Goal: Information Seeking & Learning: Learn about a topic

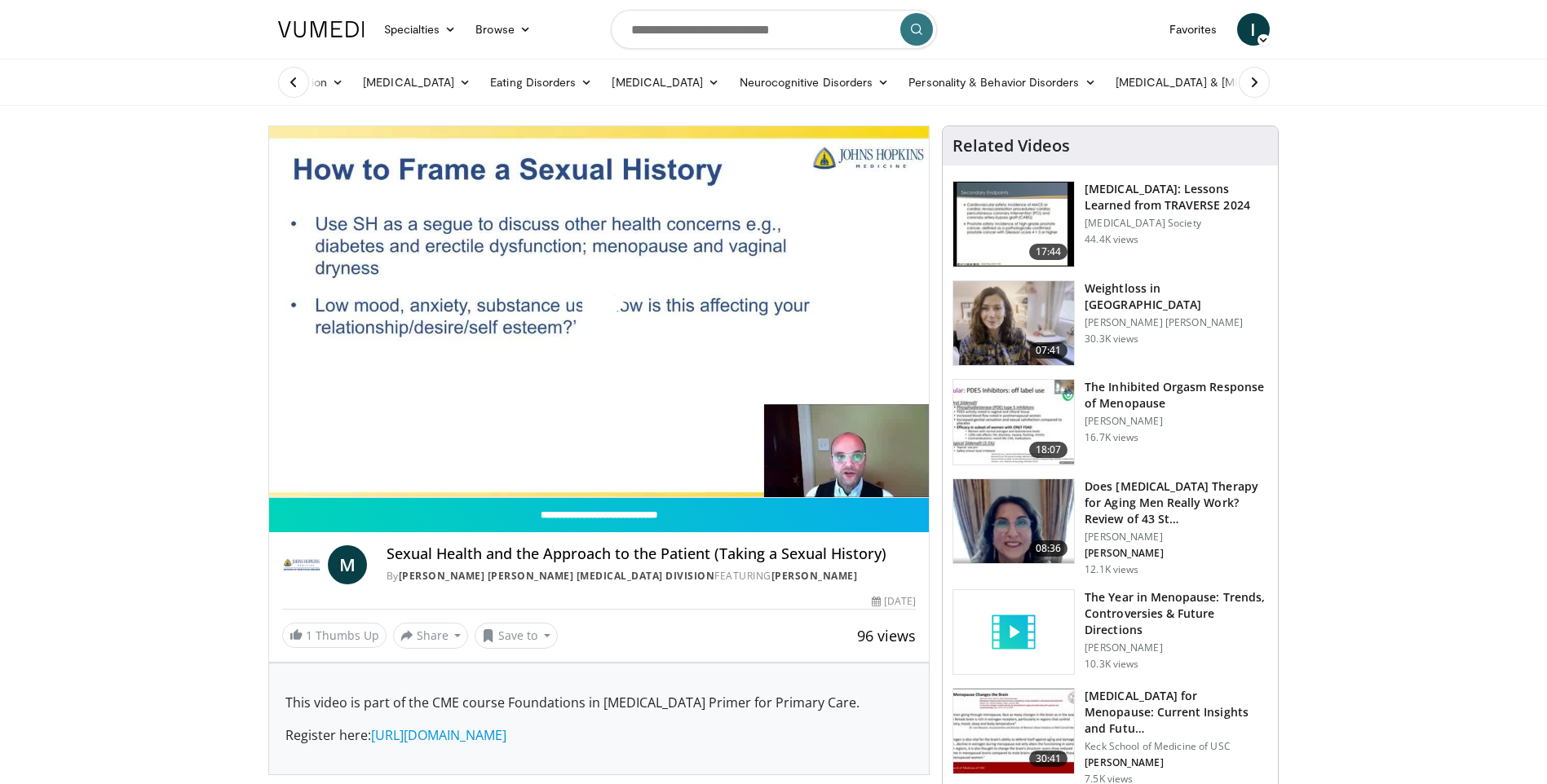
click at [287, 81] on icon at bounding box center [293, 82] width 16 height 16
click at [298, 81] on link "Addiction" at bounding box center [311, 82] width 86 height 33
click at [317, 118] on link "[MEDICAL_DATA]" at bounding box center [366, 121] width 194 height 26
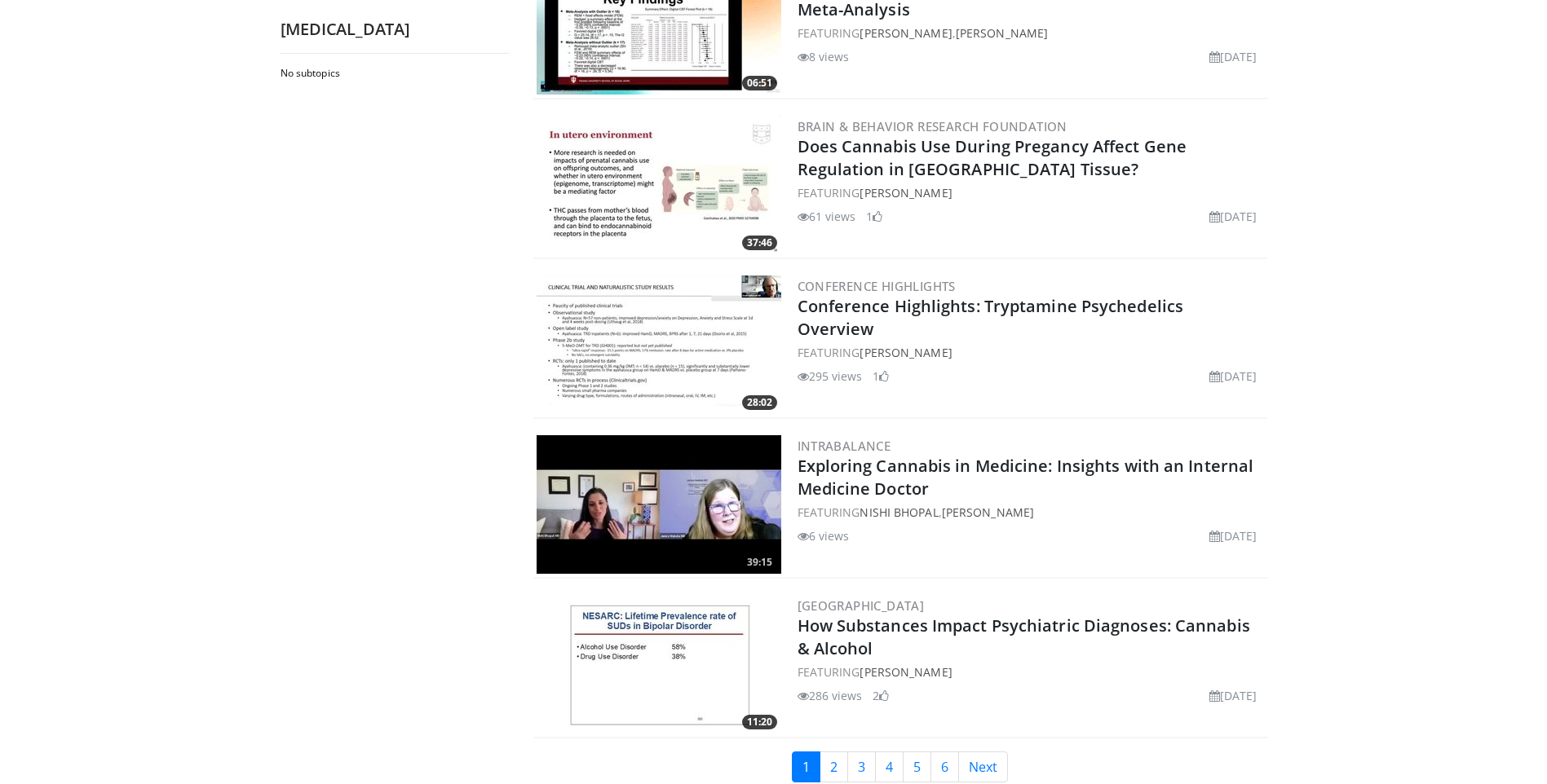
scroll to position [3504, 0]
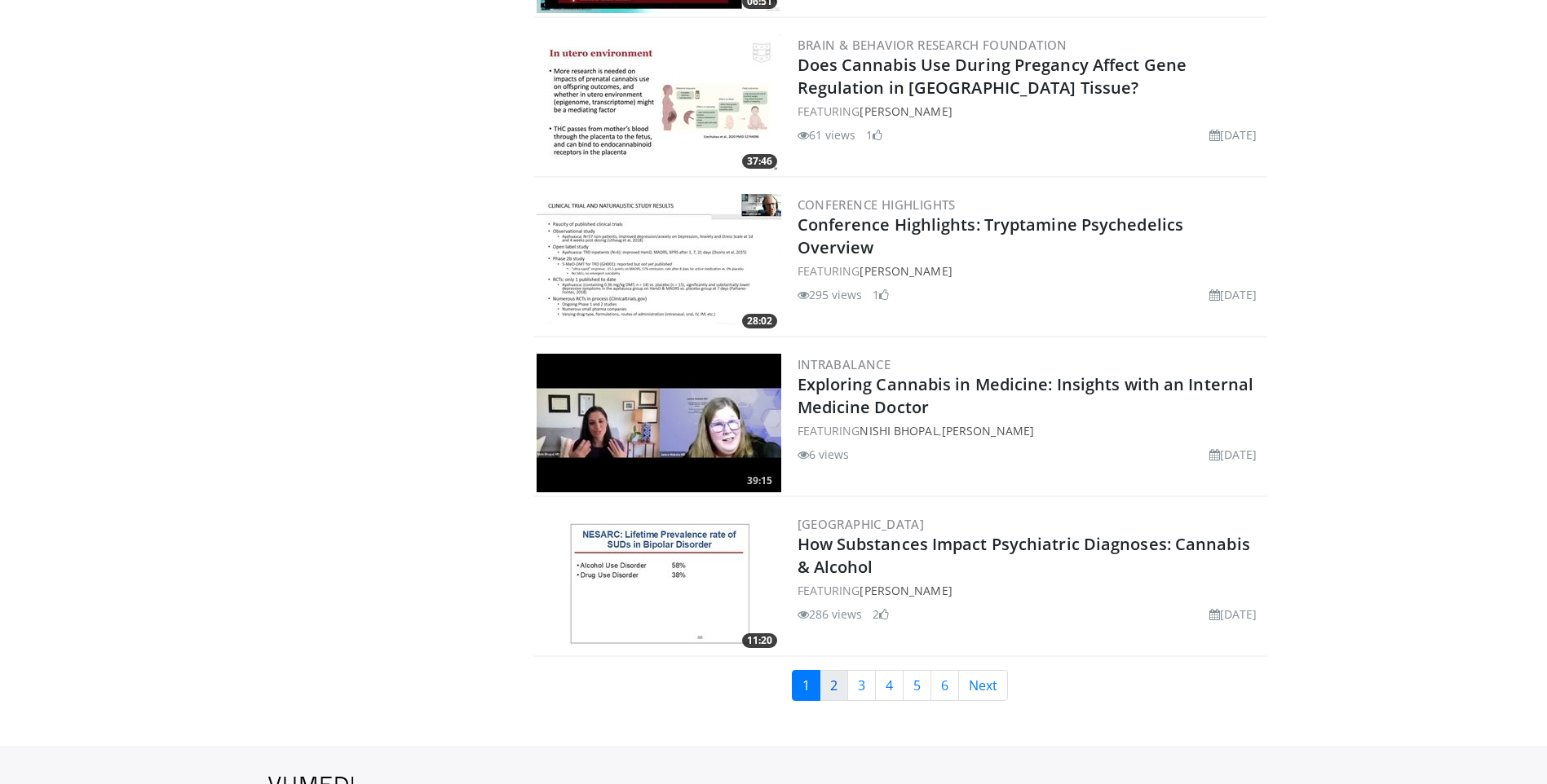
click at [827, 687] on link "2" at bounding box center [833, 685] width 28 height 31
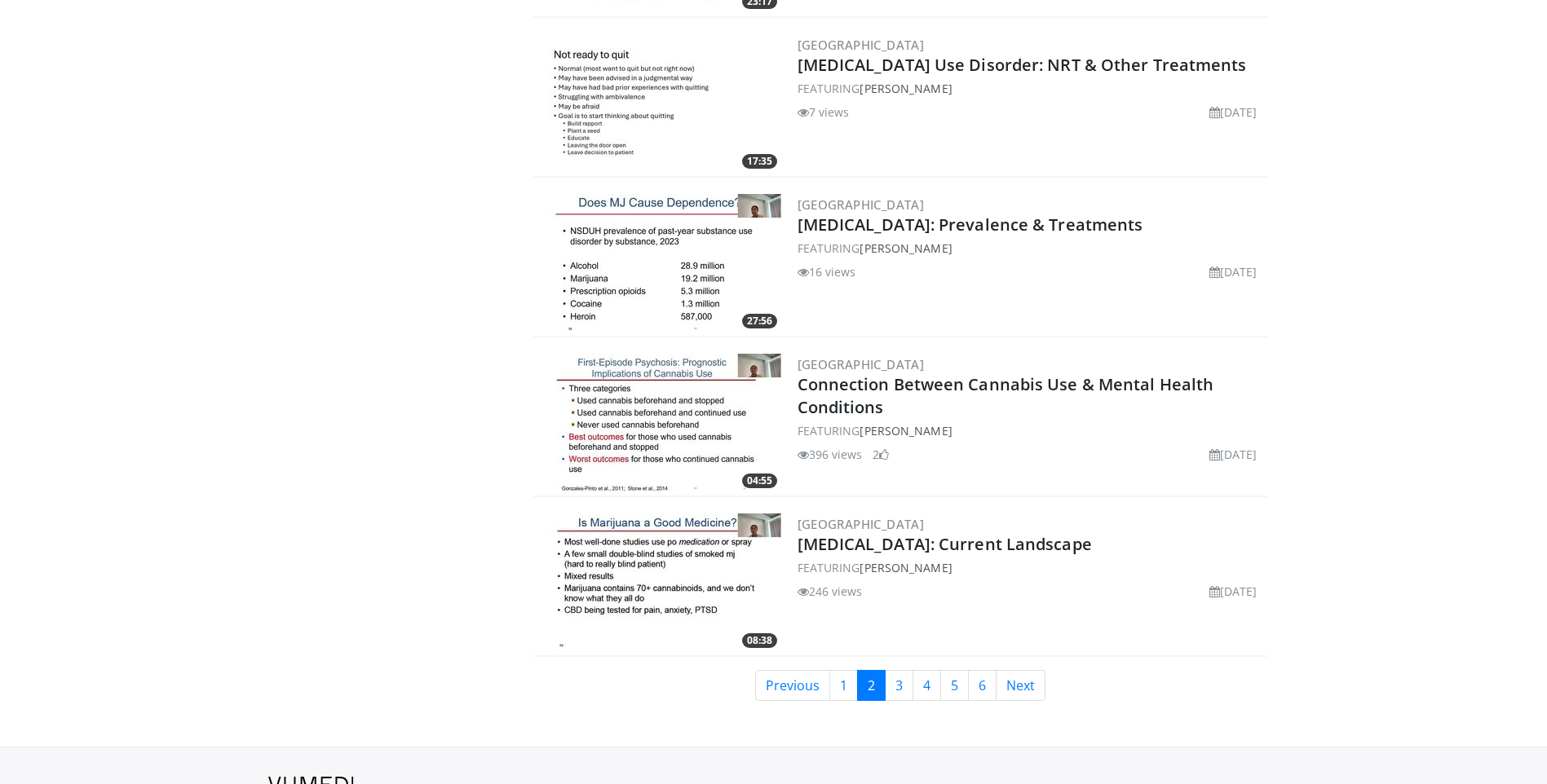
scroll to position [3585, 0]
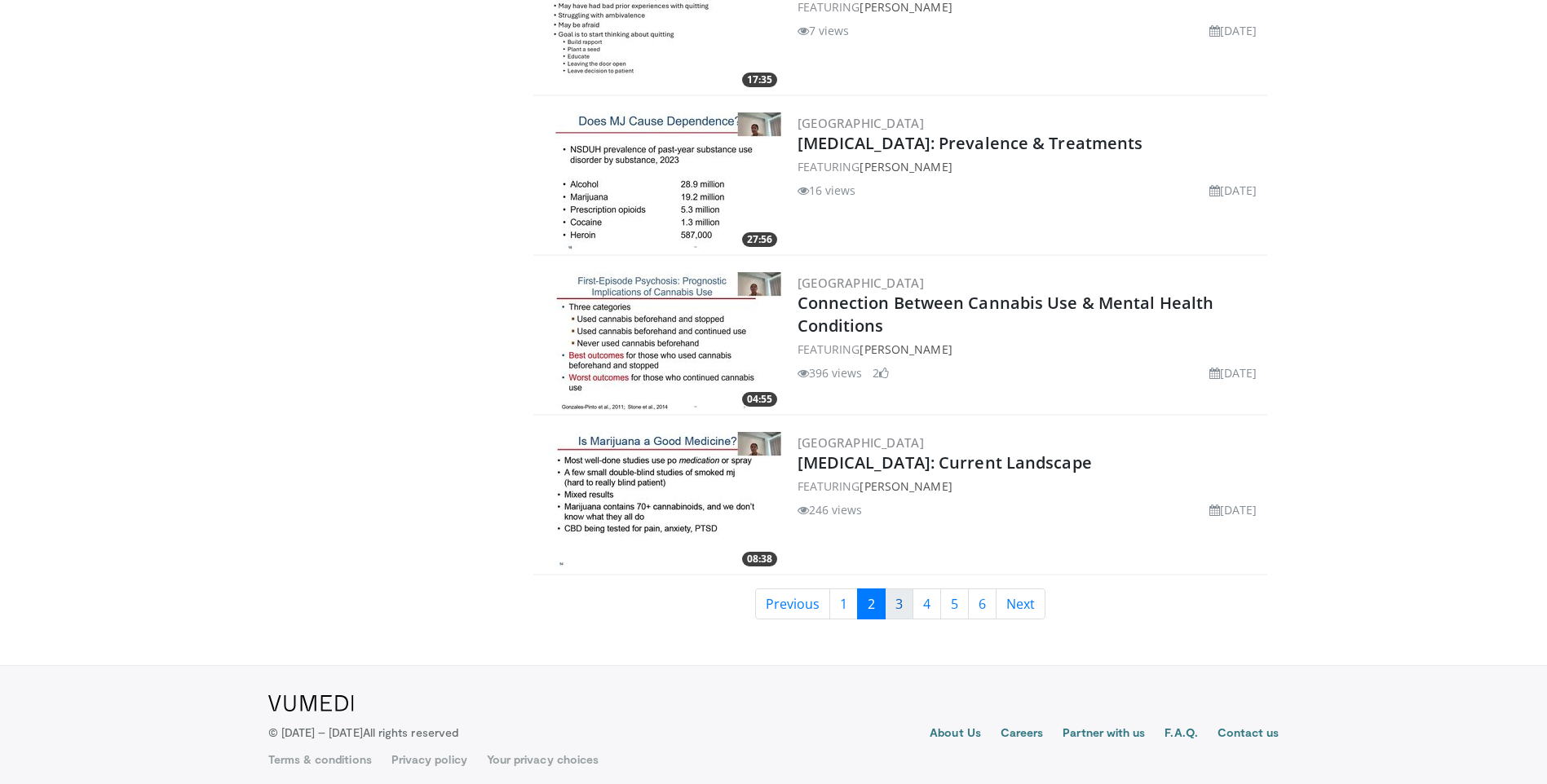
click at [897, 593] on link "3" at bounding box center [898, 603] width 28 height 31
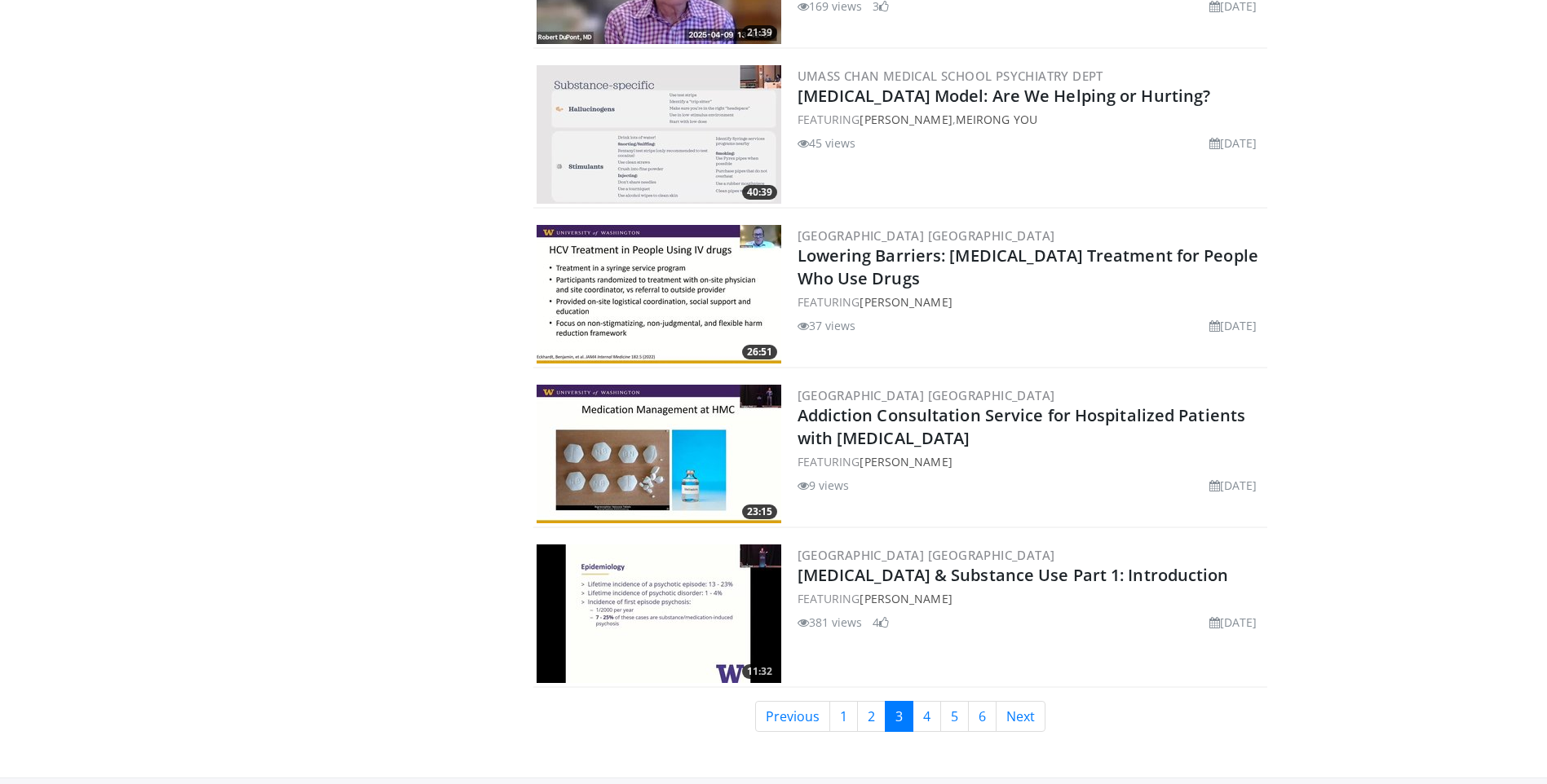
scroll to position [3667, 0]
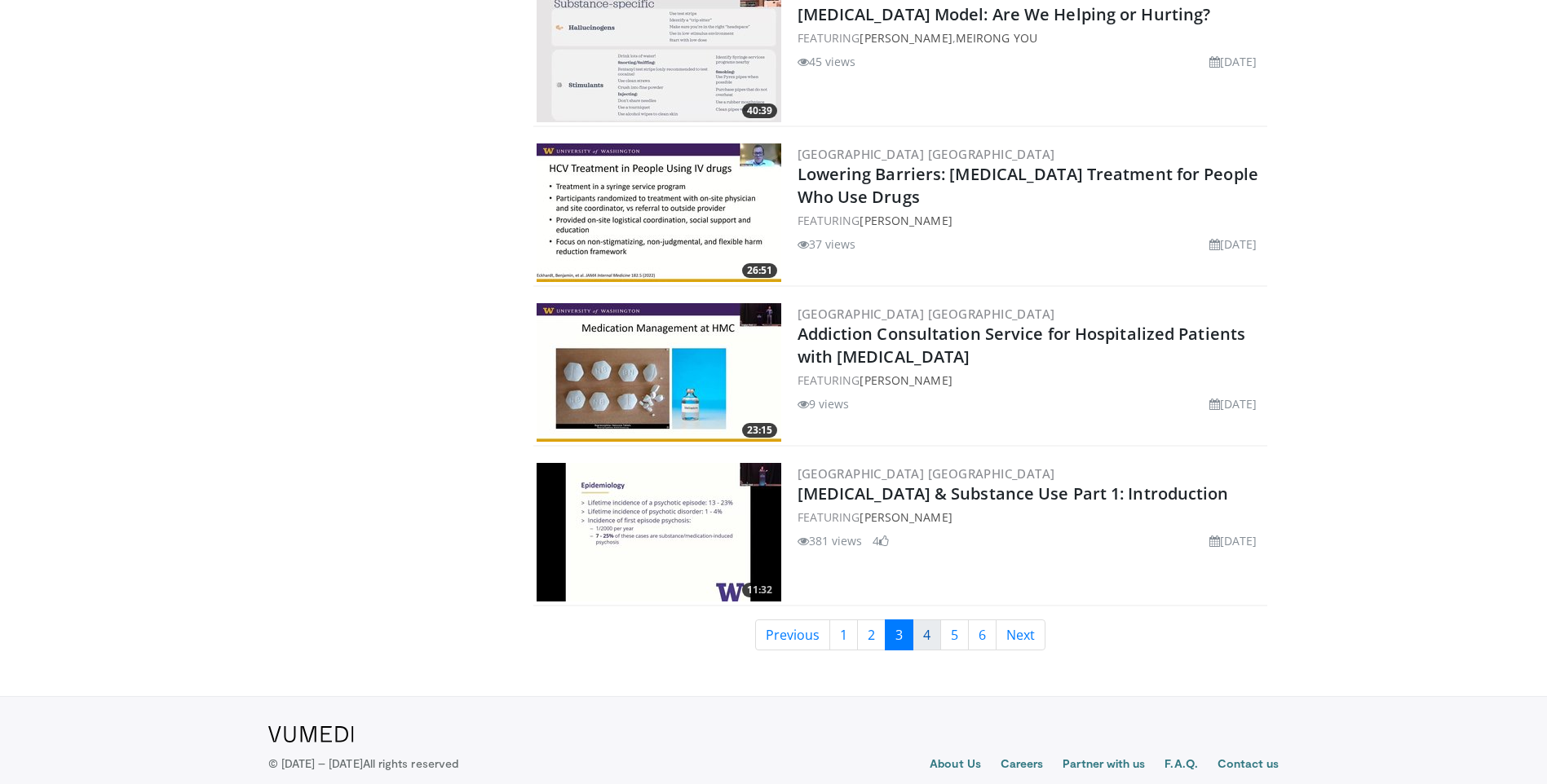
click at [926, 633] on link "4" at bounding box center [927, 634] width 28 height 31
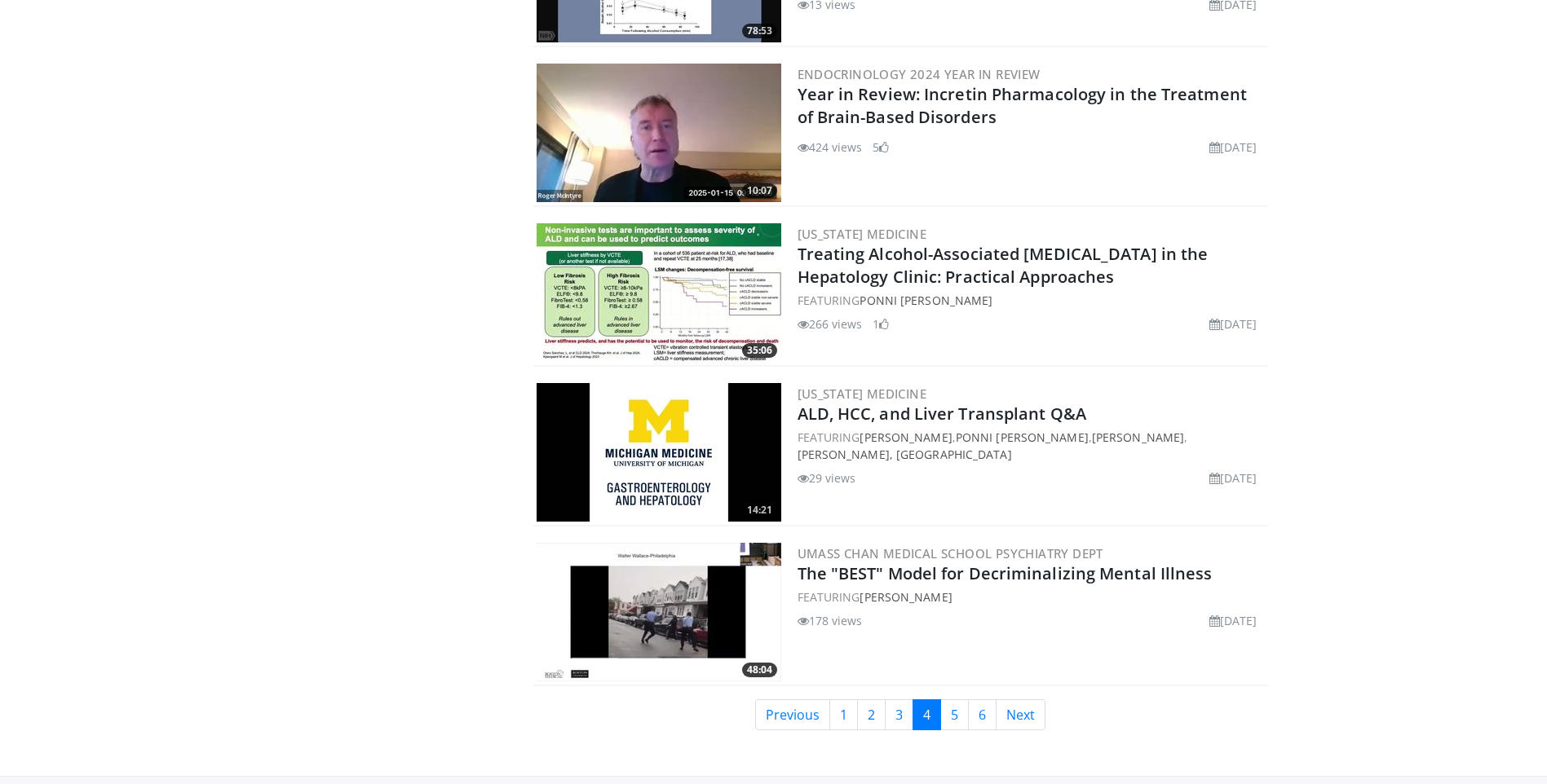
scroll to position [3504, 0]
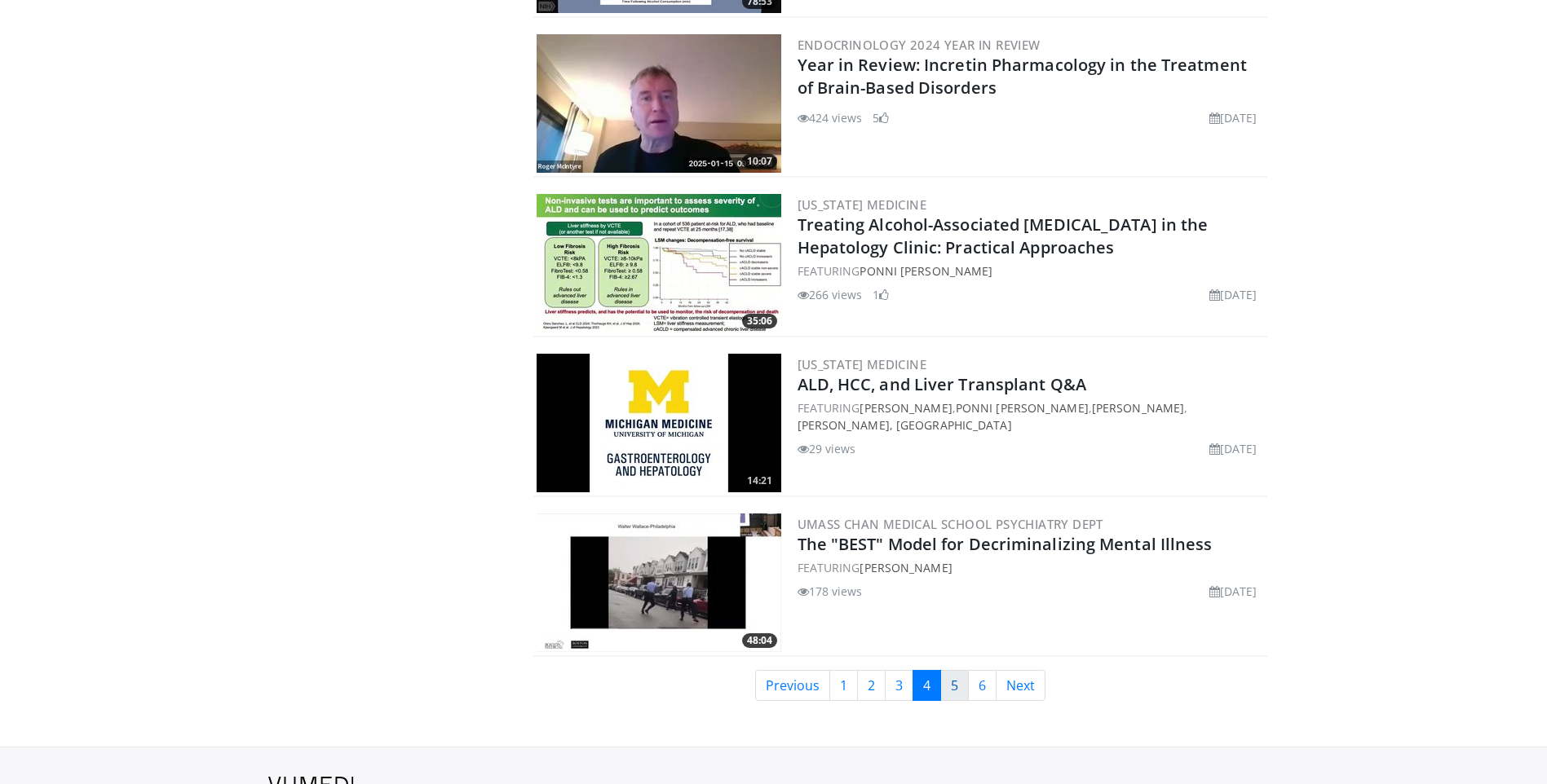
click at [955, 688] on link "5" at bounding box center [954, 685] width 28 height 31
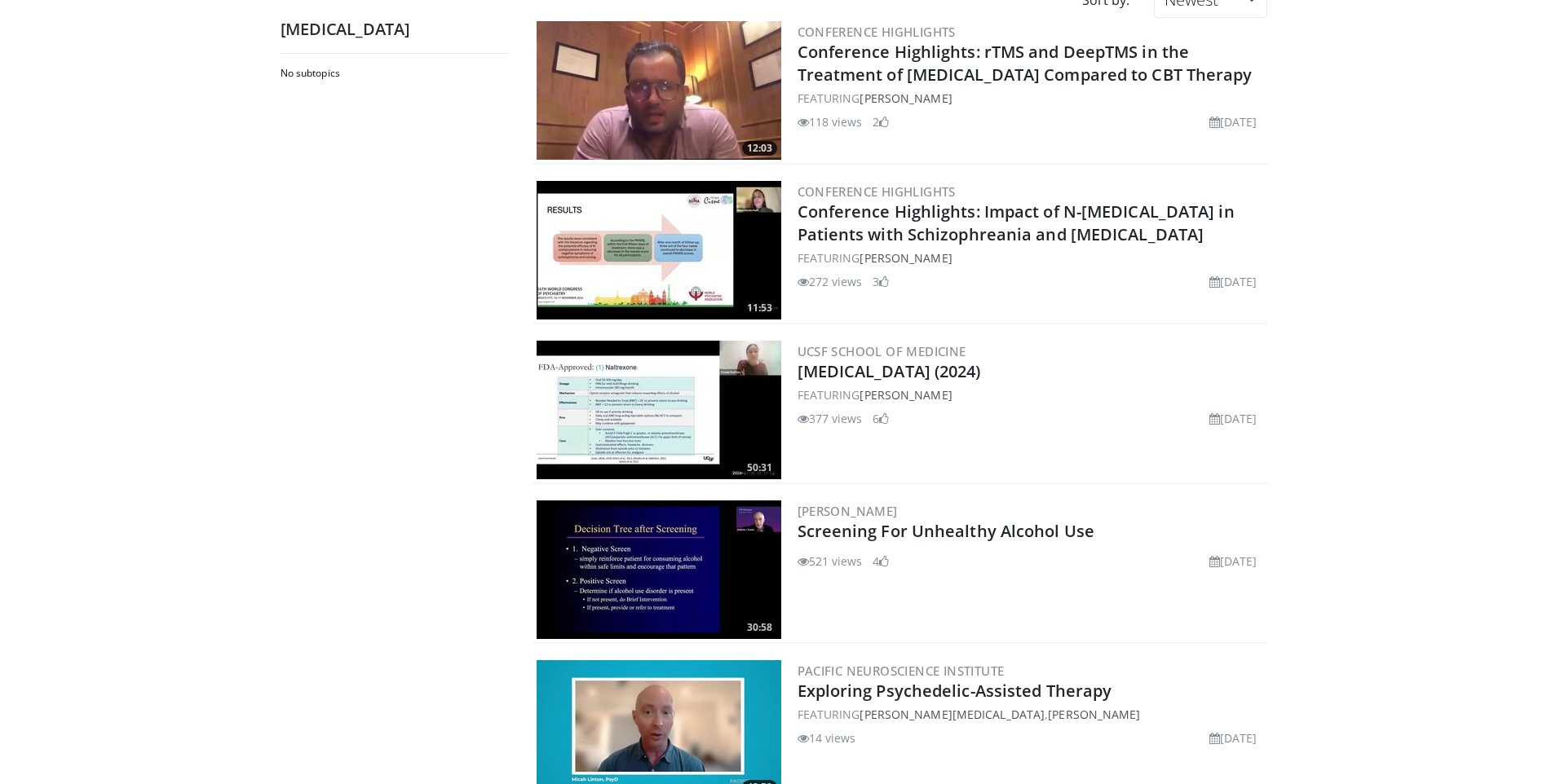
scroll to position [244, 0]
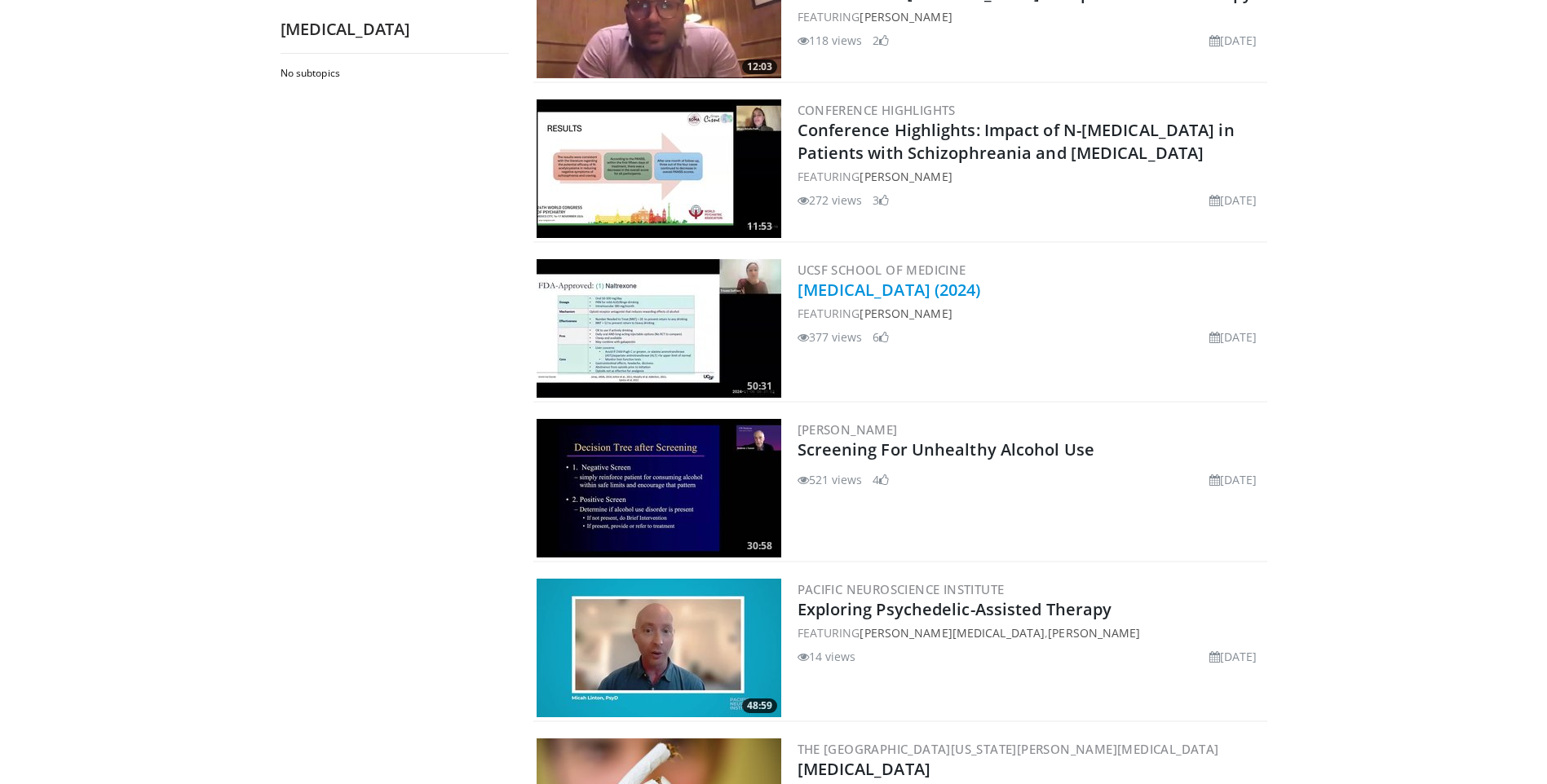
click at [942, 292] on link "[MEDICAL_DATA] (2024)" at bounding box center [889, 289] width 184 height 22
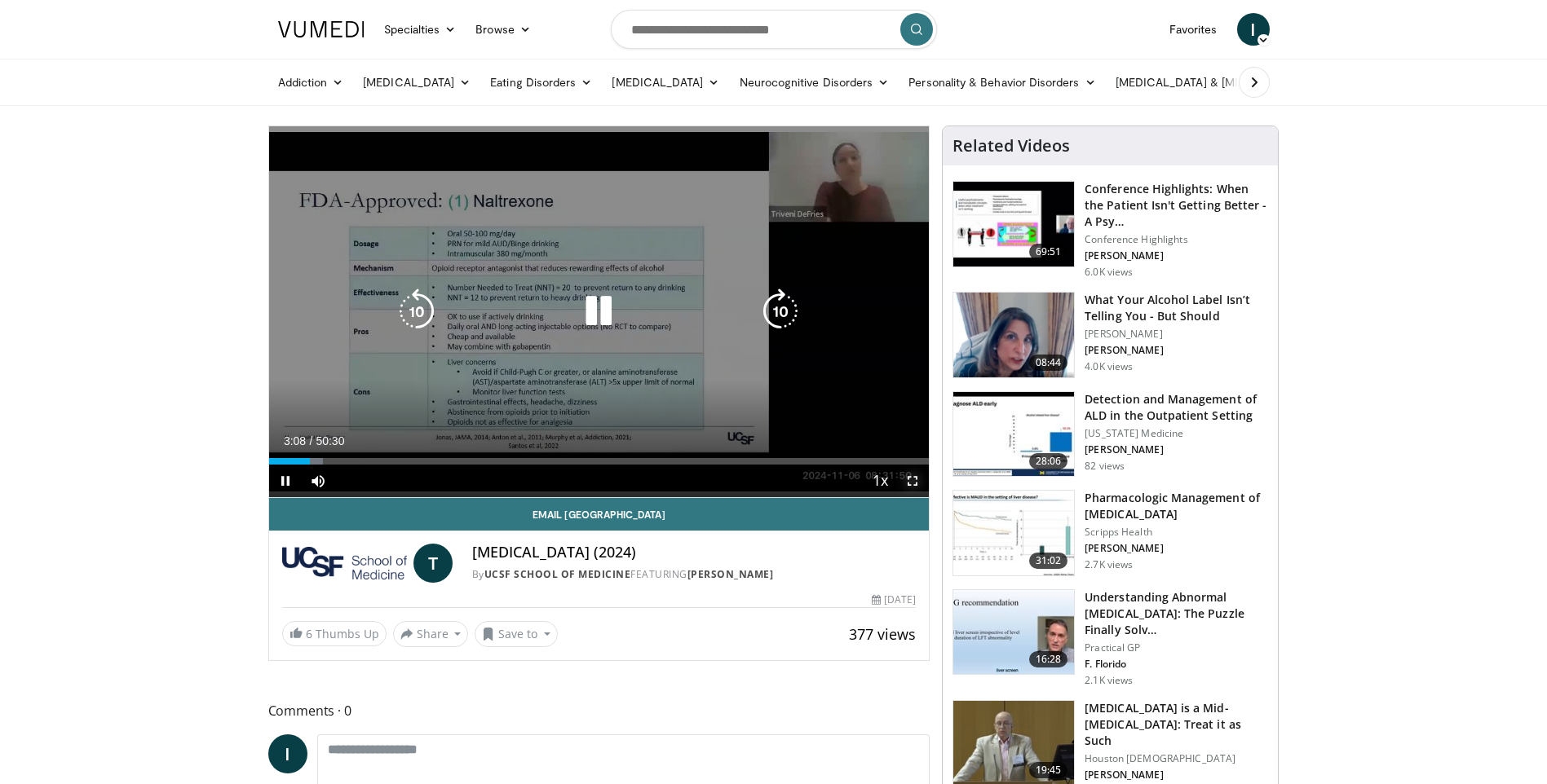
drag, startPoint x: 913, startPoint y: 481, endPoint x: 1197, endPoint y: 588, distance: 303.5
click at [913, 481] on span "Video Player" at bounding box center [912, 481] width 33 height 33
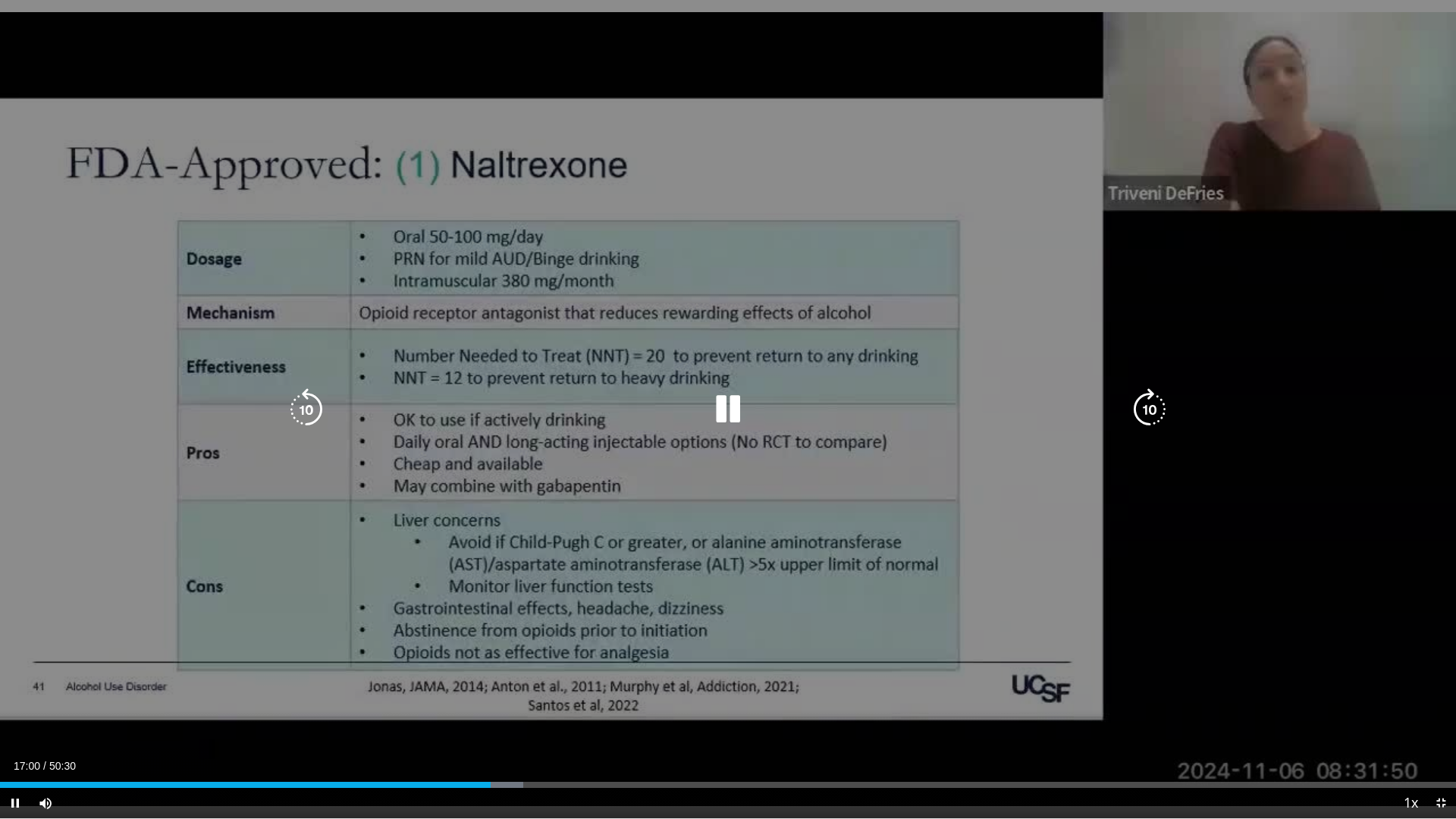
click at [722, 418] on icon "Video Player" at bounding box center [728, 410] width 42 height 42
